Goal: Task Accomplishment & Management: Manage account settings

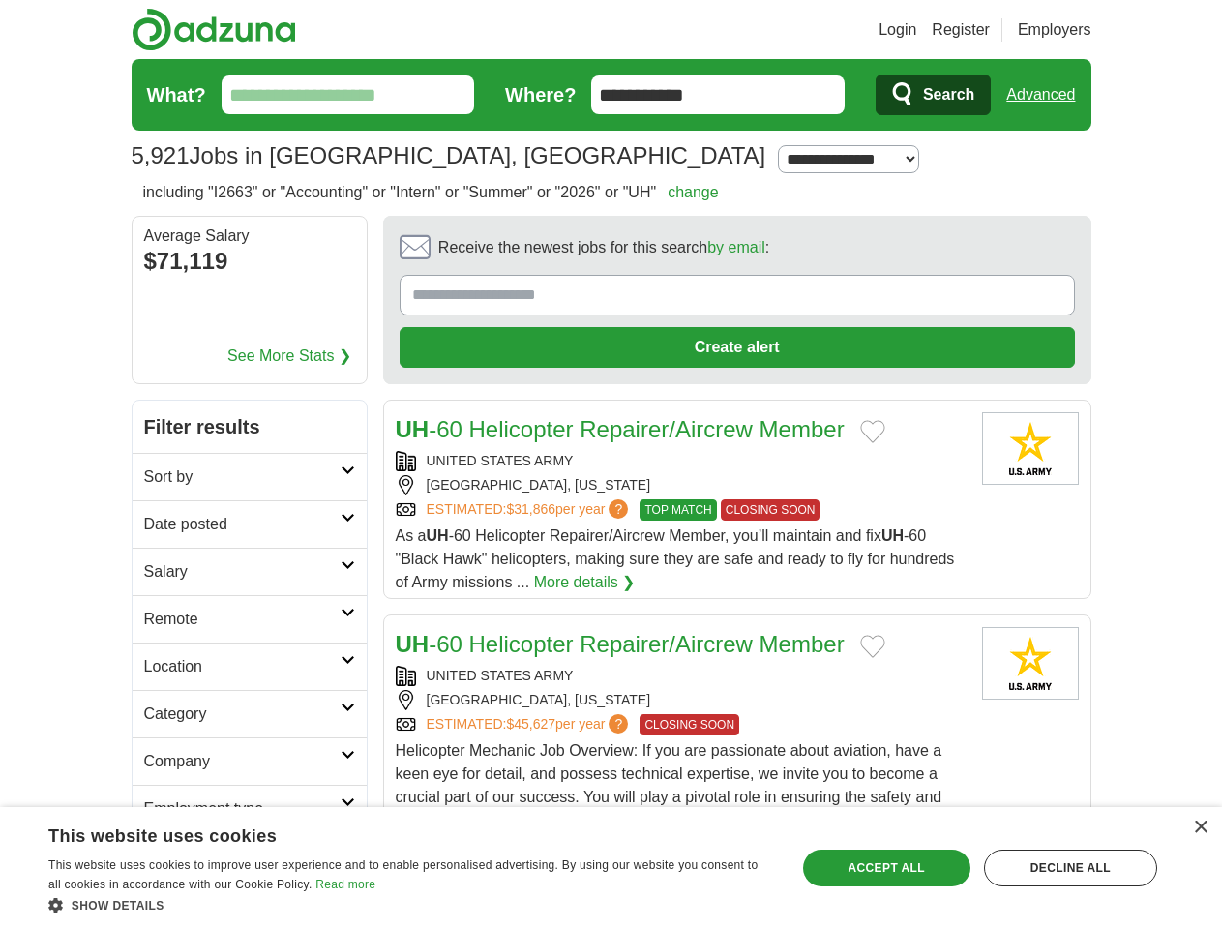
click at [916, 30] on link "Login" at bounding box center [898, 29] width 38 height 23
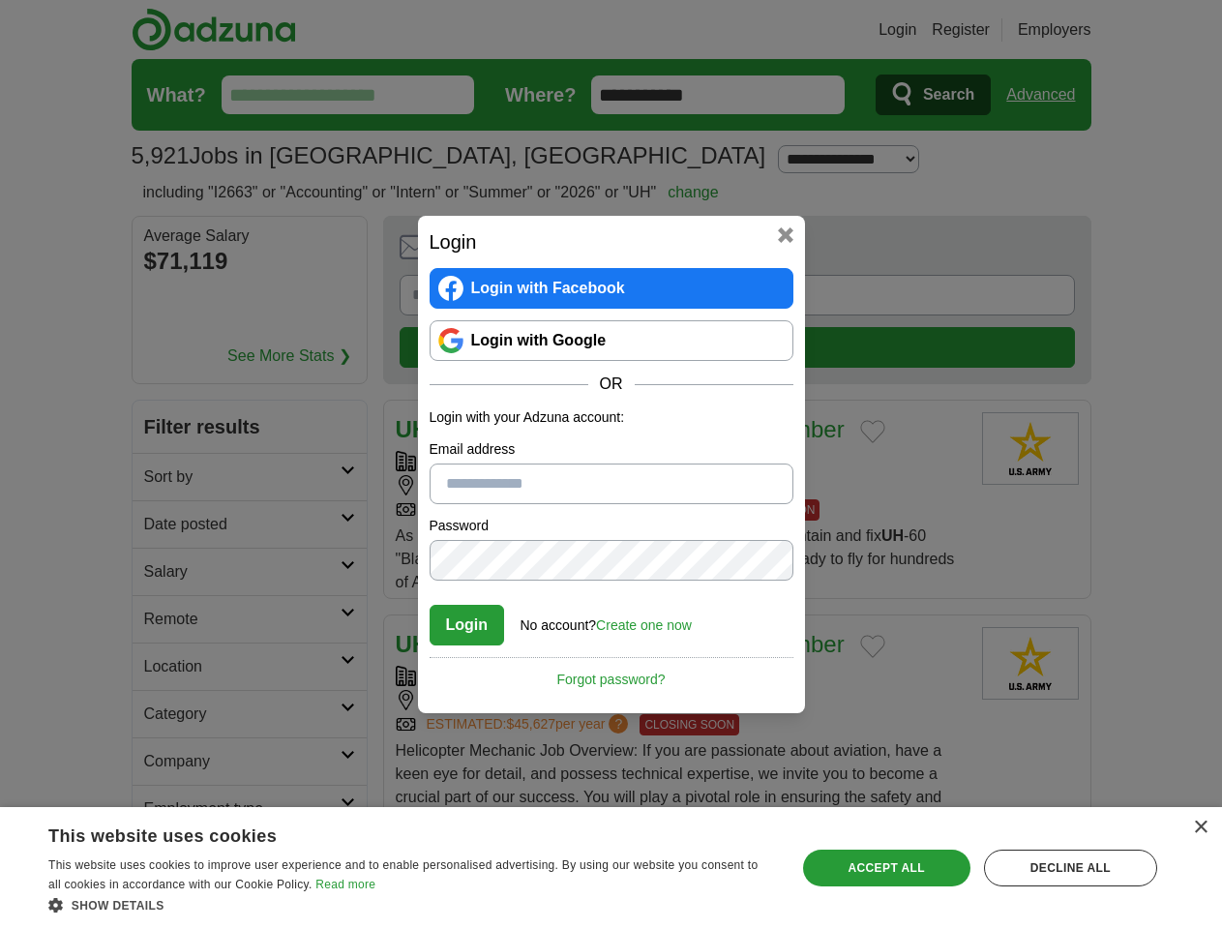
click at [1077, 30] on div "Login Login with Facebook Login with Google OR Login with your Adzuna account: …" at bounding box center [611, 464] width 1222 height 929
click at [1048, 95] on div "Login Login with Facebook Login with Google OR Login with your Adzuna account: …" at bounding box center [611, 464] width 1222 height 929
click at [233, 263] on div "Login Login with Facebook Login with Google OR Login with your Adzuna account: …" at bounding box center [611, 464] width 1222 height 929
click at [683, 253] on h2 "Login" at bounding box center [612, 241] width 364 height 29
click at [1131, 254] on div "Login Login with Facebook Login with Google OR Login with your Adzuna account: …" at bounding box center [611, 464] width 1222 height 929
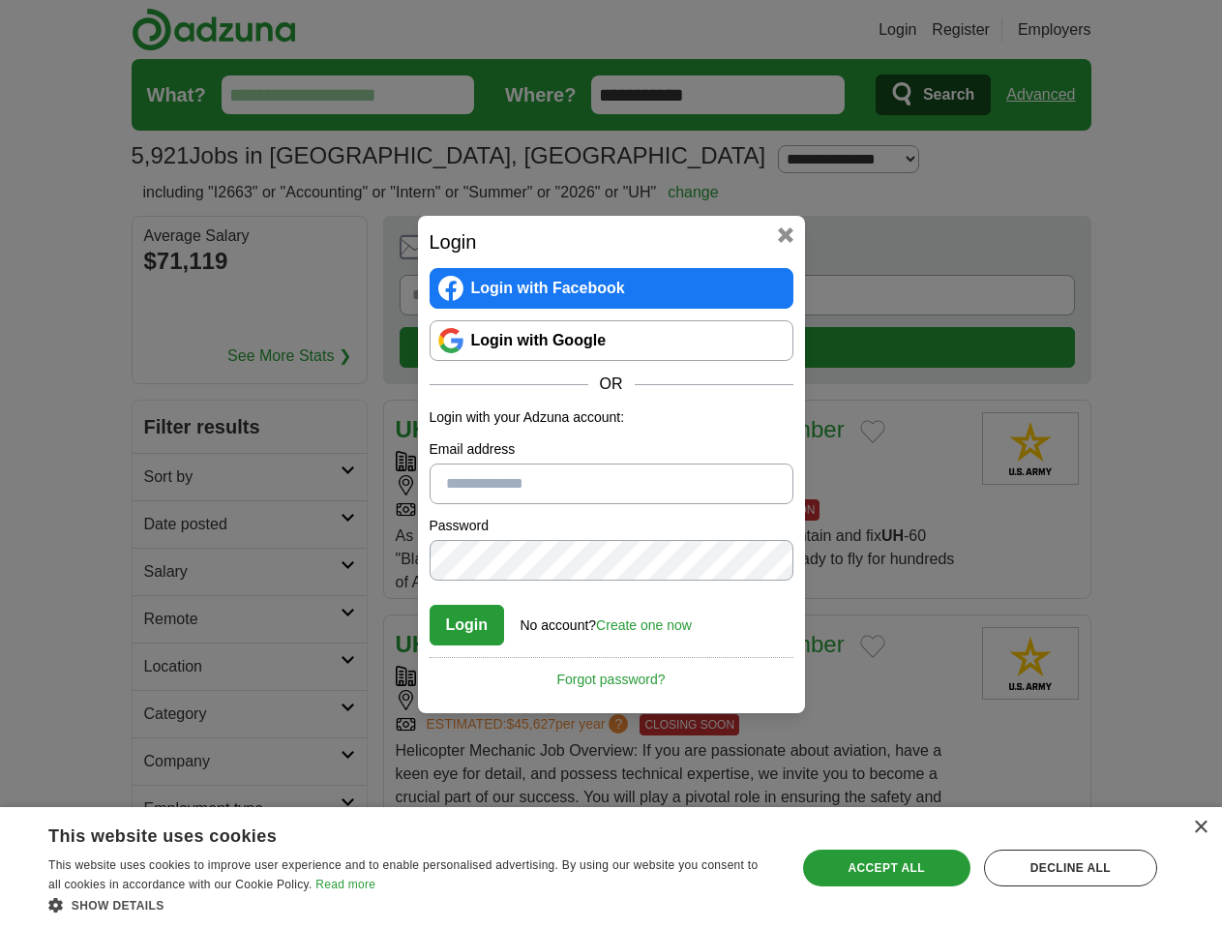
click at [163, 383] on div "Login Login with Facebook Login with Google OR Login with your Adzuna account: …" at bounding box center [611, 464] width 1222 height 929
click at [163, 431] on div "Login Login with Facebook Login with Google OR Login with your Adzuna account: …" at bounding box center [611, 464] width 1222 height 929
click at [163, 478] on div "Login Login with Facebook Login with Google OR Login with your Adzuna account: …" at bounding box center [611, 464] width 1222 height 929
click at [163, 525] on div "Login Login with Facebook Login with Google OR Login with your Adzuna account: …" at bounding box center [611, 464] width 1222 height 929
